Goal: Task Accomplishment & Management: Complete application form

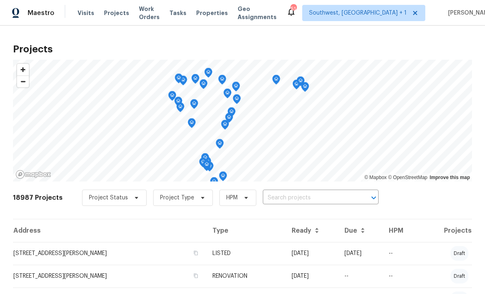
click at [291, 201] on input "text" at bounding box center [309, 198] width 93 height 13
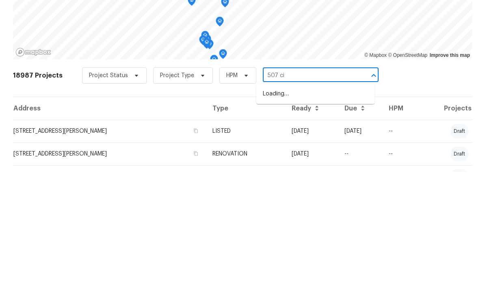
type input "507 cir"
click at [307, 209] on li "[STREET_ADDRESS]" at bounding box center [315, 215] width 118 height 13
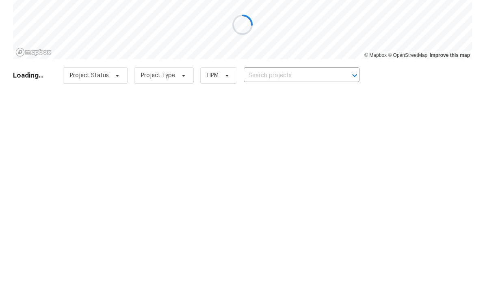
type input "[STREET_ADDRESS]"
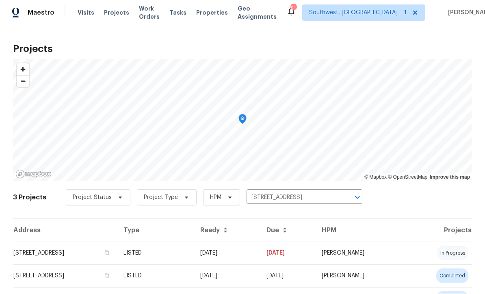
scroll to position [0, 0]
click at [260, 253] on td "08/20/25" at bounding box center [227, 253] width 66 height 23
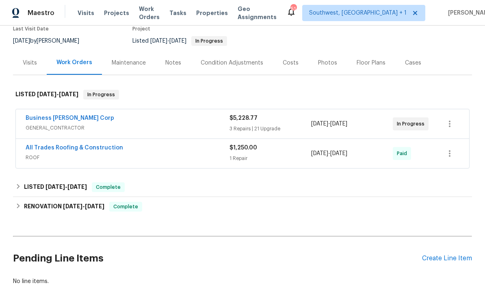
scroll to position [74, 0]
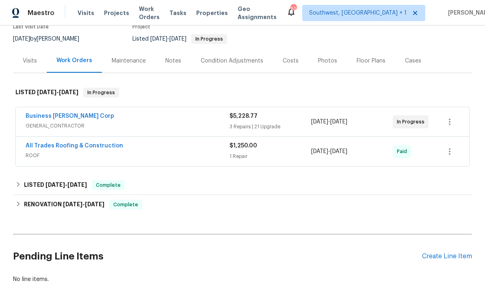
click at [441, 253] on div "Create Line Item" at bounding box center [447, 256] width 50 height 8
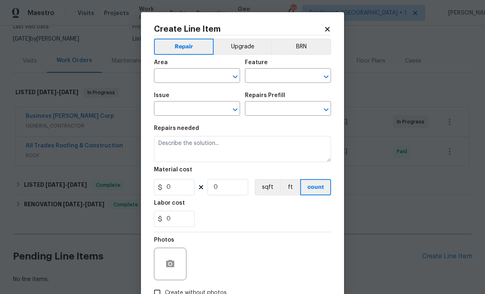
click at [198, 72] on input "text" at bounding box center [185, 76] width 63 height 13
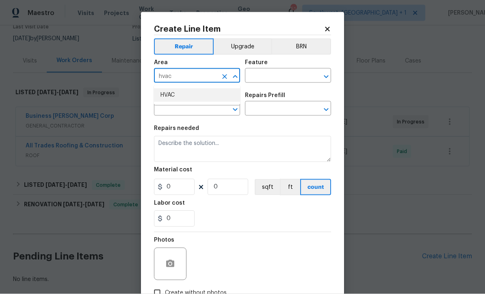
click at [183, 97] on li "HVAC" at bounding box center [197, 94] width 86 height 13
type input "HVAC"
click at [279, 78] on input "text" at bounding box center [276, 76] width 63 height 13
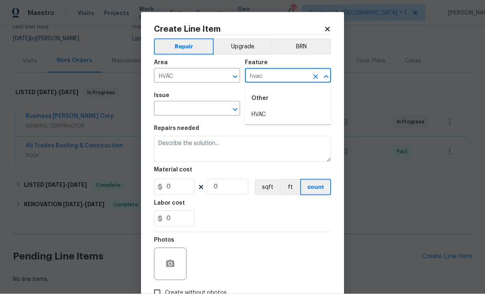
click at [271, 113] on li "HVAC" at bounding box center [288, 114] width 86 height 13
type input "HVAC"
click at [208, 107] on input "text" at bounding box center [185, 109] width 63 height 13
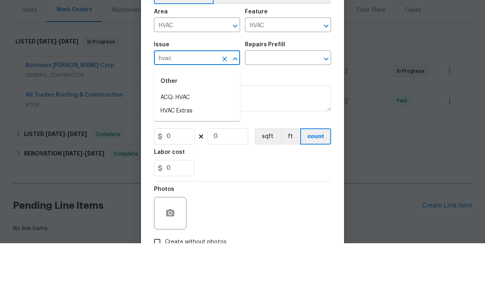
click at [187, 155] on li "HVAC Extras" at bounding box center [197, 161] width 86 height 13
type input "HVAC Extras"
click at [289, 103] on input "text" at bounding box center [276, 109] width 63 height 13
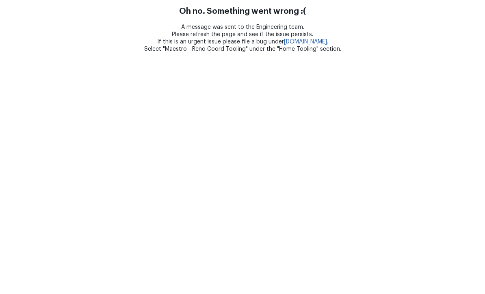
scroll to position [0, 0]
click at [268, 2] on html "Oh no. Something went wrong :( A message was sent to the Engineering team. Plea…" at bounding box center [242, 26] width 485 height 53
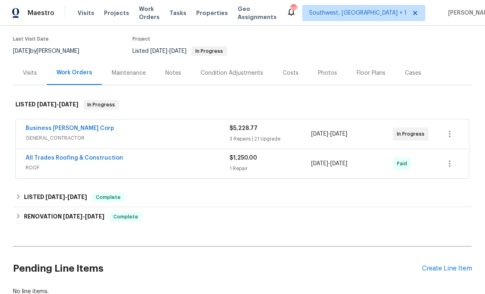
scroll to position [66, 0]
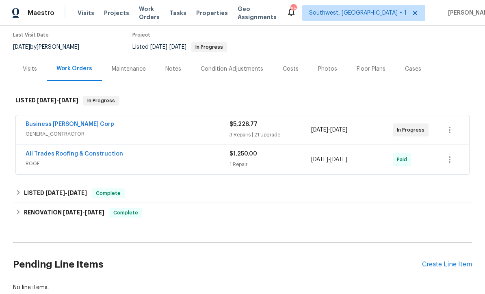
click at [442, 266] on div "Create Line Item" at bounding box center [447, 265] width 50 height 8
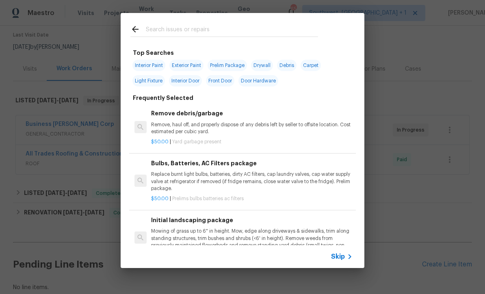
click at [340, 254] on span "Skip" at bounding box center [338, 256] width 14 height 8
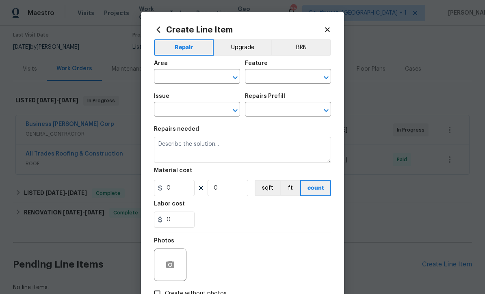
click at [165, 77] on input "text" at bounding box center [185, 77] width 63 height 13
click at [179, 99] on li "HVAC" at bounding box center [197, 95] width 86 height 13
type input "HVAC"
click at [281, 75] on input "text" at bounding box center [276, 77] width 63 height 13
click at [269, 107] on div "Frequent" at bounding box center [288, 98] width 86 height 19
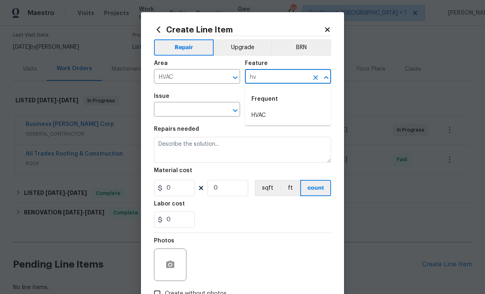
click at [265, 107] on div "Frequent" at bounding box center [288, 98] width 86 height 19
click at [267, 112] on li "HVAC" at bounding box center [288, 115] width 86 height 13
type input "HVAC"
click at [207, 109] on input "text" at bounding box center [185, 110] width 63 height 13
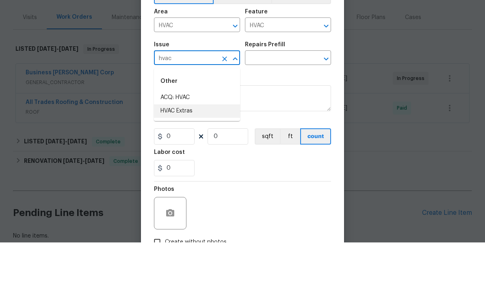
click at [187, 156] on li "HVAC Extras" at bounding box center [197, 162] width 86 height 13
type input "HVAC Extras"
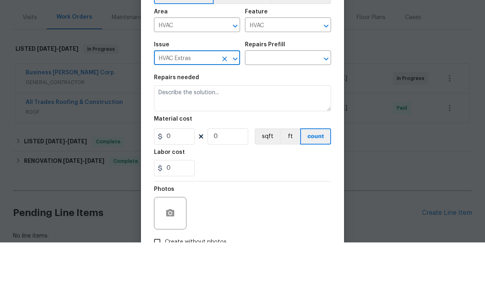
click at [290, 104] on input "text" at bounding box center [276, 110] width 63 height 13
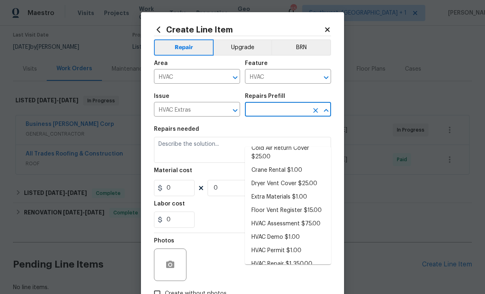
scroll to position [43, 0]
click at [302, 218] on li "HVAC Assessment $75.00" at bounding box center [288, 224] width 86 height 13
type input "HVAC Assessment $75.00"
type textarea "HVAC not working properly. Inspect system and diagnose problem."
type input "1"
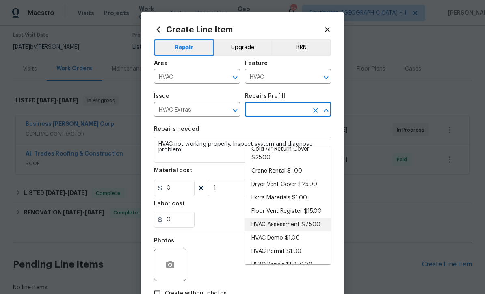
type input "HVAC Assessment $75.00"
type input "75"
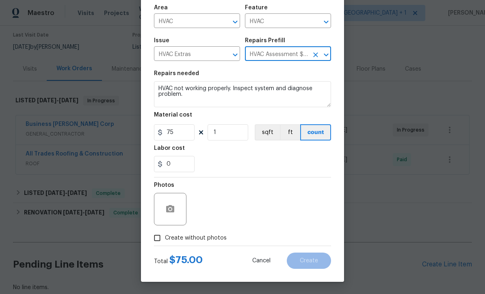
scroll to position [57, 0]
click at [152, 233] on input "Create without photos" at bounding box center [156, 237] width 15 height 15
checkbox input "true"
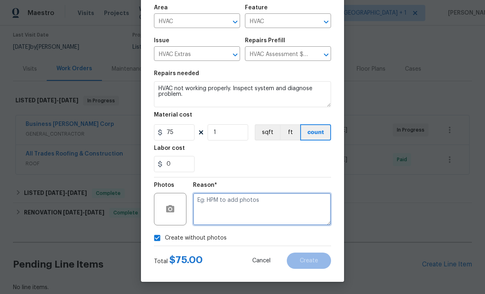
click at [256, 209] on textarea at bounding box center [262, 209] width 138 height 32
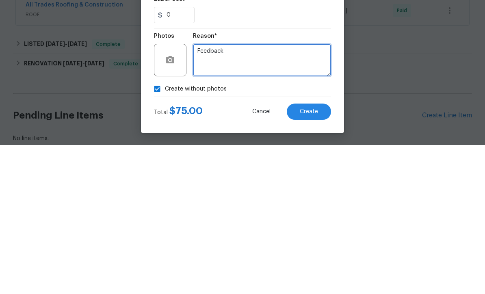
type textarea "Feedback"
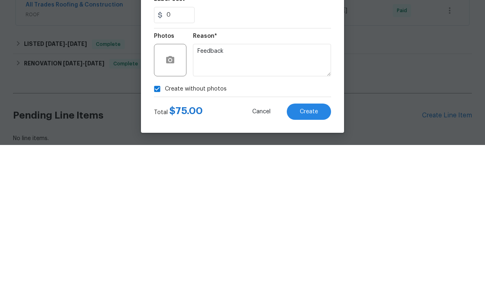
click at [312, 258] on span "Create" at bounding box center [308, 261] width 18 height 6
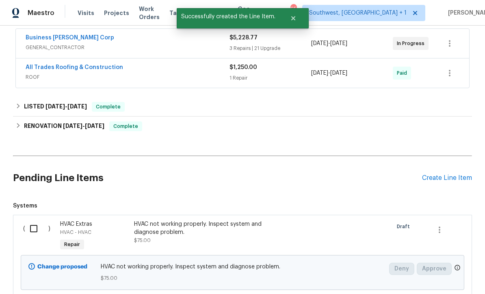
scroll to position [152, 0]
click at [32, 220] on input "checkbox" at bounding box center [36, 228] width 23 height 17
checkbox input "true"
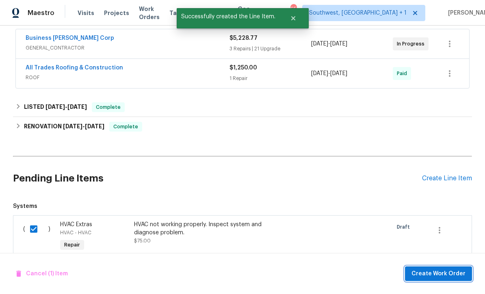
click at [445, 266] on button "Create Work Order" at bounding box center [438, 273] width 67 height 15
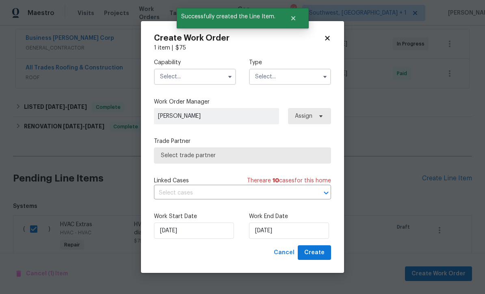
click at [199, 75] on input "text" at bounding box center [195, 77] width 82 height 16
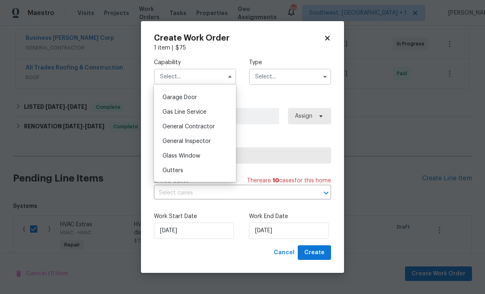
scroll to position [353, 0]
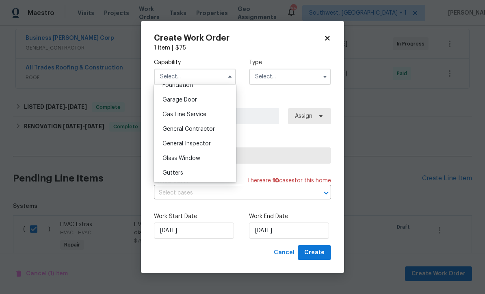
click at [219, 126] on div "General Contractor" at bounding box center [195, 129] width 78 height 15
type input "General Contractor"
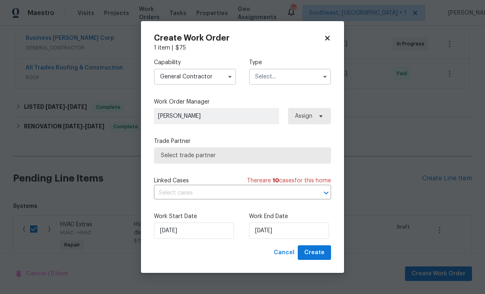
click at [304, 70] on input "text" at bounding box center [290, 77] width 82 height 16
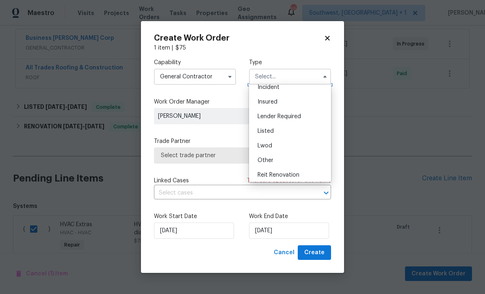
scroll to position [36, 0]
click at [284, 129] on div "Listed" at bounding box center [290, 130] width 78 height 15
type input "Listed"
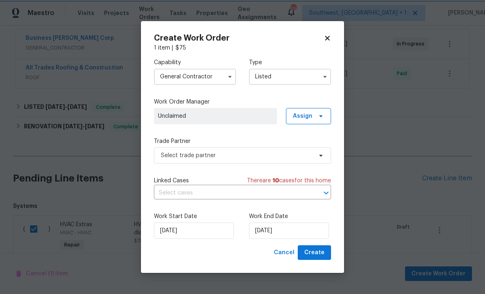
scroll to position [0, 0]
click at [310, 110] on span "Assign" at bounding box center [308, 116] width 45 height 16
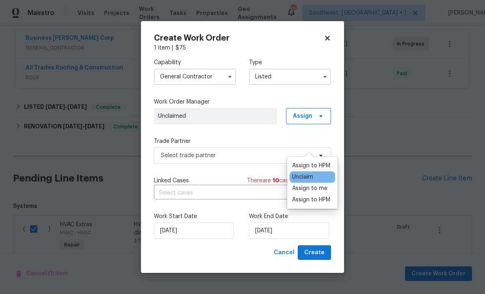
click at [311, 184] on div "Assign to me" at bounding box center [309, 188] width 35 height 8
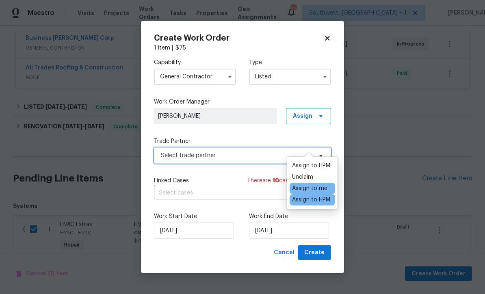
click at [225, 153] on span "Select trade partner" at bounding box center [236, 155] width 151 height 8
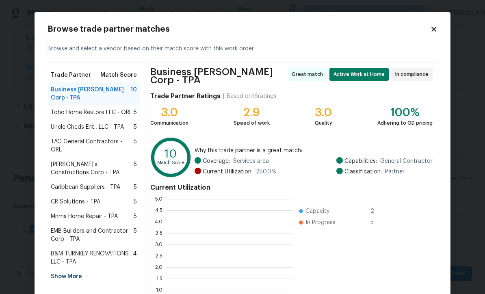
scroll to position [114, 126]
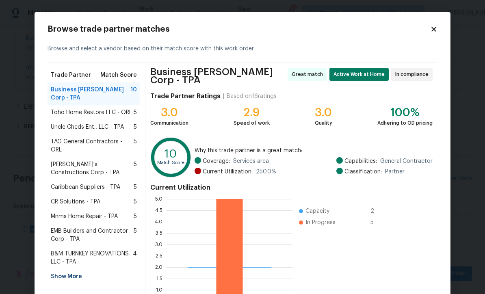
click at [58, 250] on div "B&M TURNKEY RENOVATIONS LLC - TPA 4" at bounding box center [93, 257] width 93 height 23
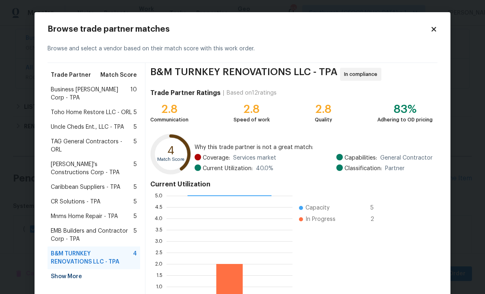
click at [59, 269] on div "Show More" at bounding box center [93, 276] width 93 height 15
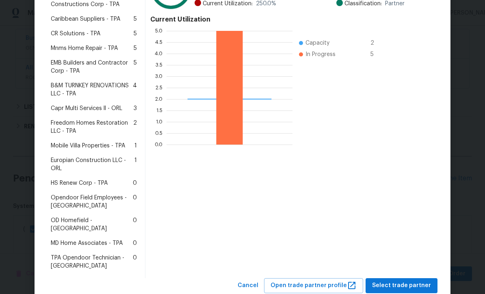
scroll to position [168, 0]
click at [95, 239] on span "MD Home Associates - TPA" at bounding box center [87, 243] width 72 height 8
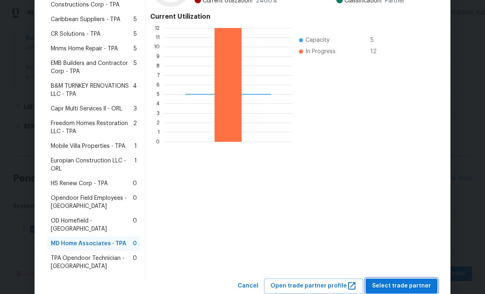
click at [398, 281] on span "Select trade partner" at bounding box center [401, 286] width 59 height 10
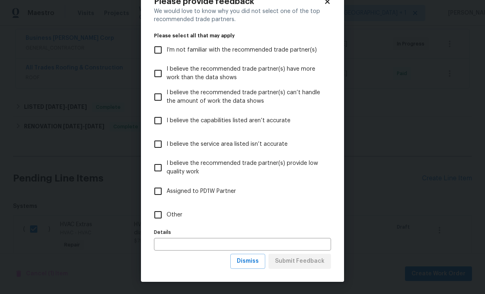
scroll to position [28, 0]
click at [255, 265] on span "Dismiss" at bounding box center [248, 261] width 22 height 10
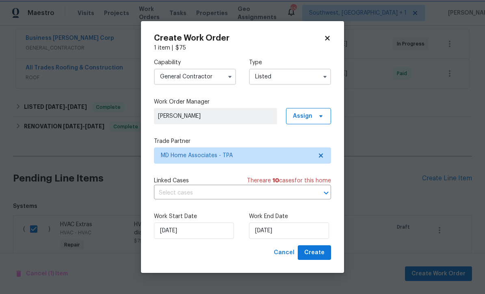
scroll to position [0, 0]
click at [297, 234] on input "9/29/2025" at bounding box center [289, 230] width 80 height 16
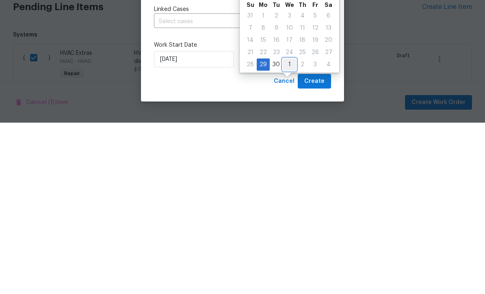
click at [290, 230] on div "1" at bounding box center [288, 235] width 13 height 11
type input "10/1/2025"
select select "9"
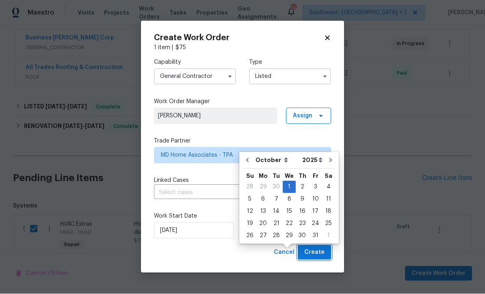
click at [322, 252] on span "Create" at bounding box center [314, 253] width 20 height 10
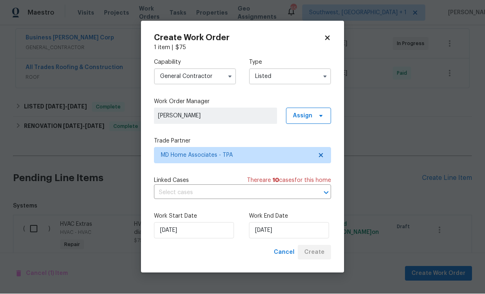
checkbox input "false"
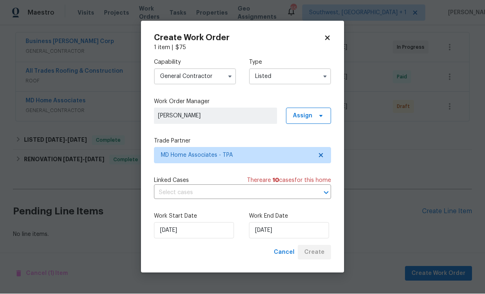
scroll to position [121, 0]
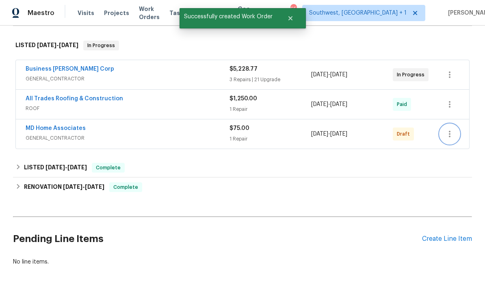
click at [453, 129] on icon "button" at bounding box center [449, 134] width 10 height 10
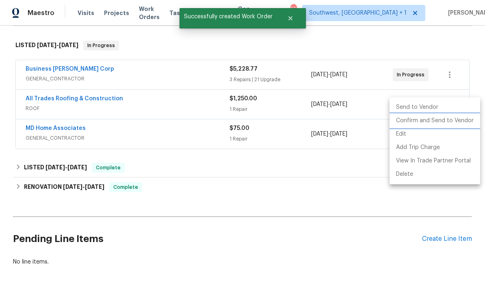
click at [441, 119] on li "Confirm and Send to Vendor" at bounding box center [434, 120] width 90 height 13
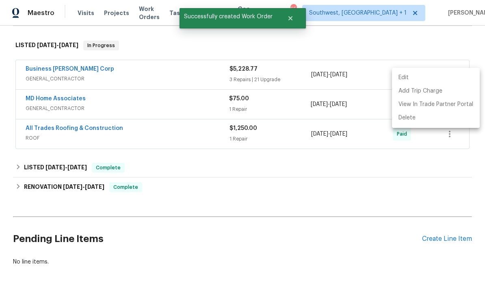
click at [321, 207] on div at bounding box center [242, 147] width 485 height 294
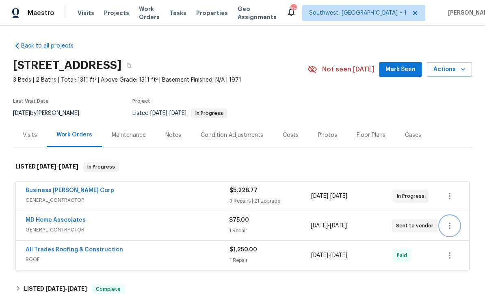
scroll to position [0, 0]
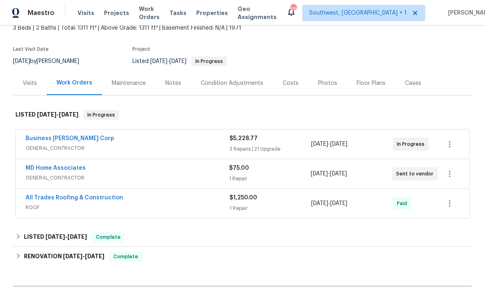
scroll to position [54, 0]
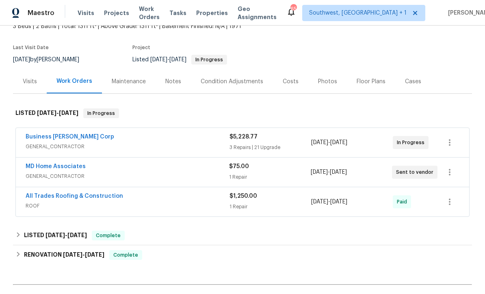
click at [43, 137] on link "Business [PERSON_NAME] Corp" at bounding box center [70, 137] width 88 height 6
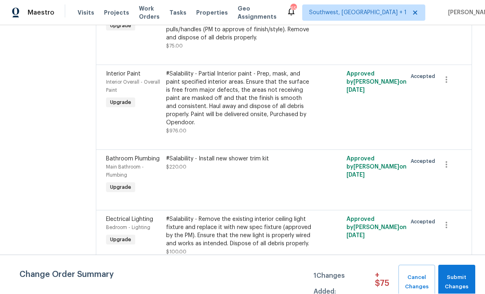
scroll to position [27, 0]
click at [453, 274] on span "Submit Changes" at bounding box center [456, 282] width 29 height 19
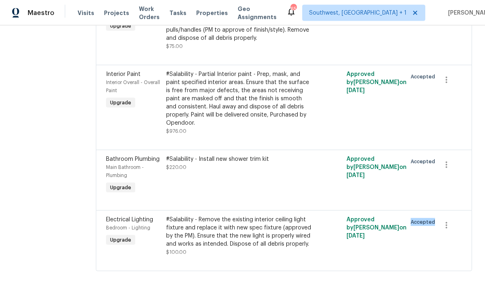
scroll to position [0, 0]
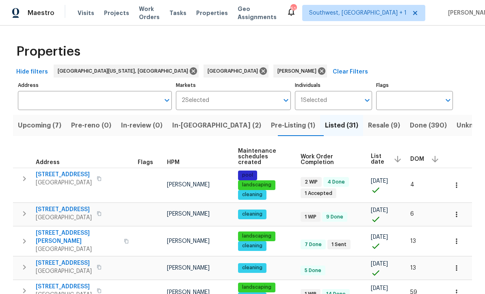
scroll to position [0, 0]
click at [41, 99] on input "Address" at bounding box center [89, 100] width 142 height 19
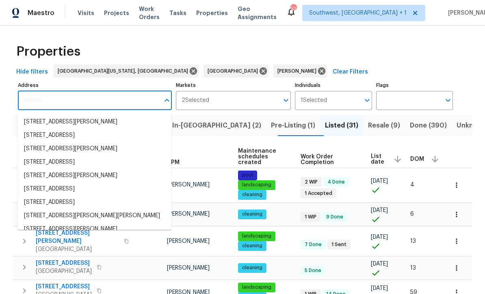
scroll to position [0, 0]
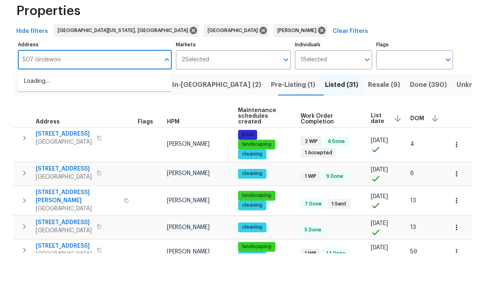
type input "[STREET_ADDRESS]"
click at [99, 115] on li "[STREET_ADDRESS][PERSON_NAME]" at bounding box center [94, 121] width 154 height 13
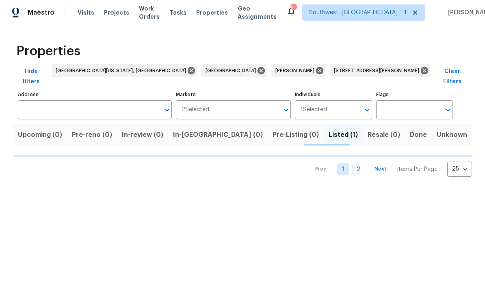
type input "[STREET_ADDRESS][PERSON_NAME]"
click at [328, 129] on span "Listed (1)" at bounding box center [342, 134] width 29 height 11
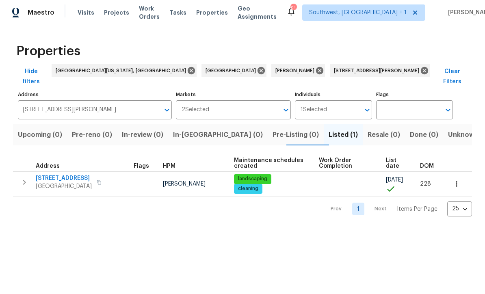
click at [25, 178] on icon "button" at bounding box center [24, 183] width 10 height 10
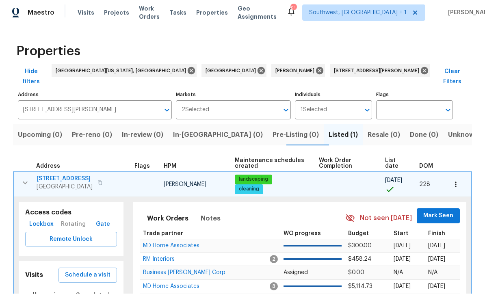
scroll to position [0, 0]
click at [41, 220] on span "Lockbox" at bounding box center [41, 225] width 24 height 10
click at [97, 181] on icon "button" at bounding box center [99, 183] width 5 height 5
click at [41, 220] on span "Lockbox" at bounding box center [41, 225] width 24 height 10
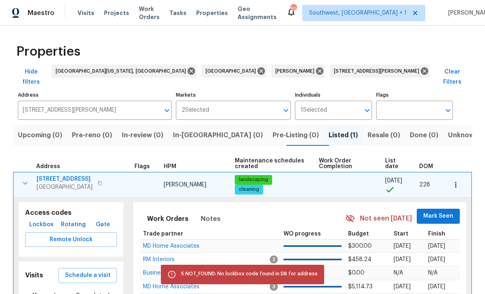
click at [51, 220] on span "Lockbox" at bounding box center [41, 225] width 24 height 10
